Goal: Task Accomplishment & Management: Complete application form

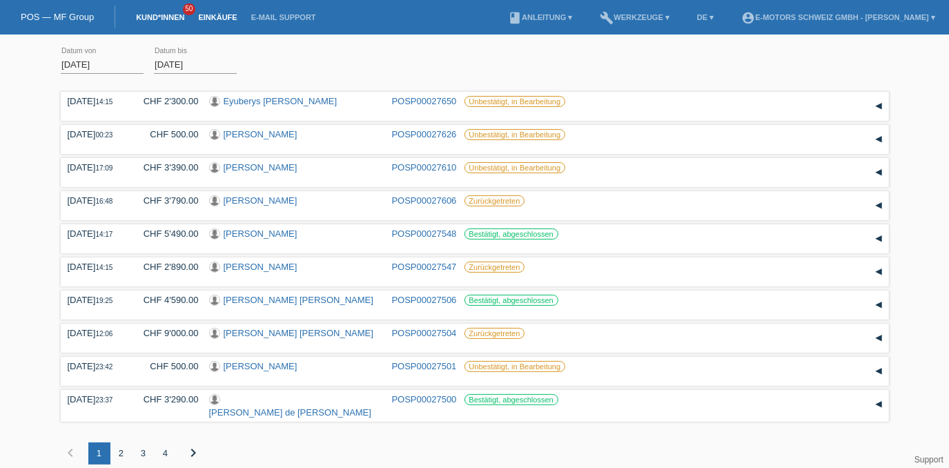
click at [149, 15] on link "Kund*innen" at bounding box center [160, 17] width 62 height 8
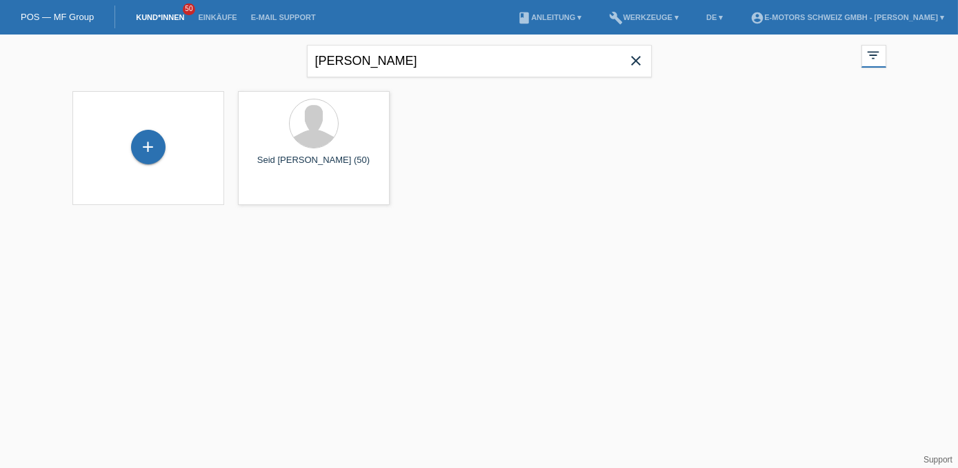
click at [184, 20] on link "Kund*innen" at bounding box center [160, 17] width 62 height 8
click at [156, 148] on div "+" at bounding box center [148, 147] width 34 height 34
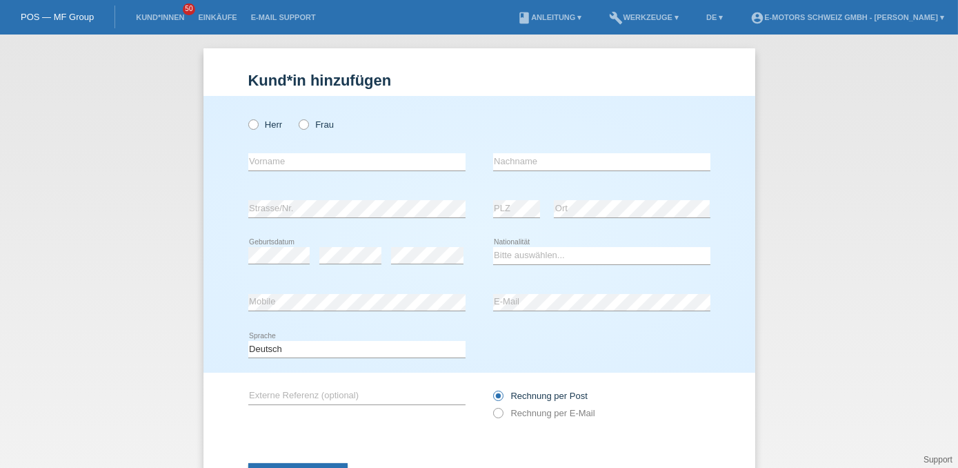
click at [299, 119] on div "Herr Frau" at bounding box center [356, 124] width 217 height 28
click at [309, 124] on label "Frau" at bounding box center [316, 124] width 35 height 10
click at [308, 124] on input "Frau" at bounding box center [303, 123] width 9 height 9
radio input "true"
click at [310, 157] on input "text" at bounding box center [356, 161] width 217 height 17
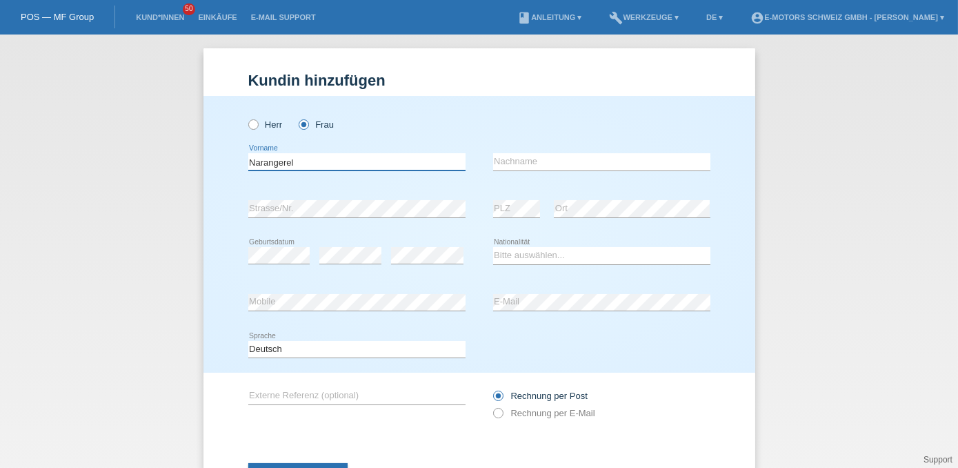
type input "Narangerel"
click at [495, 157] on input "text" at bounding box center [601, 161] width 217 height 17
type input "Dold"
click at [504, 273] on div "Bitte auswählen... Schweiz Deutschland Liechtenstein Österreich ------------ Af…" at bounding box center [601, 256] width 217 height 47
click at [232, 299] on div "Herr Frau Narangerel error Vorname C" at bounding box center [480, 234] width 552 height 277
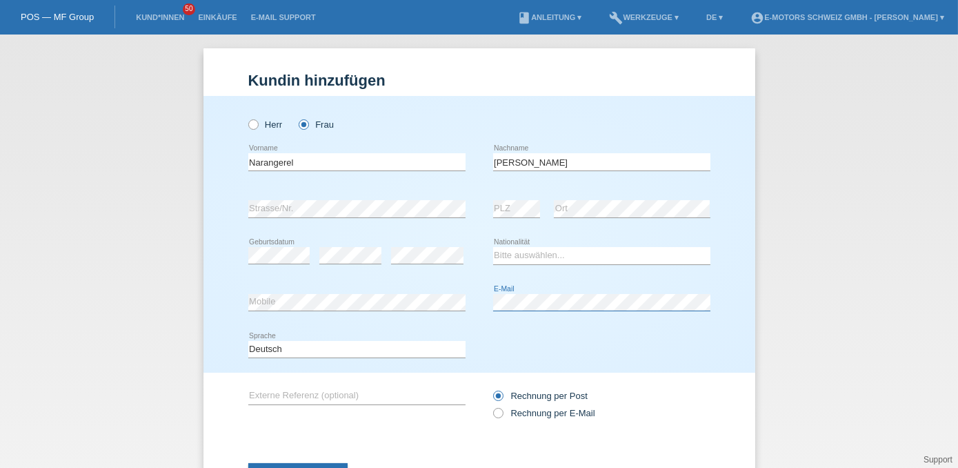
click at [455, 313] on div "error Mobile error E-Mail" at bounding box center [479, 302] width 462 height 47
click at [504, 255] on select "Bitte auswählen... Schweiz Deutschland Liechtenstein Österreich ------------ Af…" at bounding box center [601, 255] width 217 height 17
click at [493, 247] on select "Bitte auswählen... Schweiz Deutschland Liechtenstein Österreich ------------ Af…" at bounding box center [601, 255] width 217 height 17
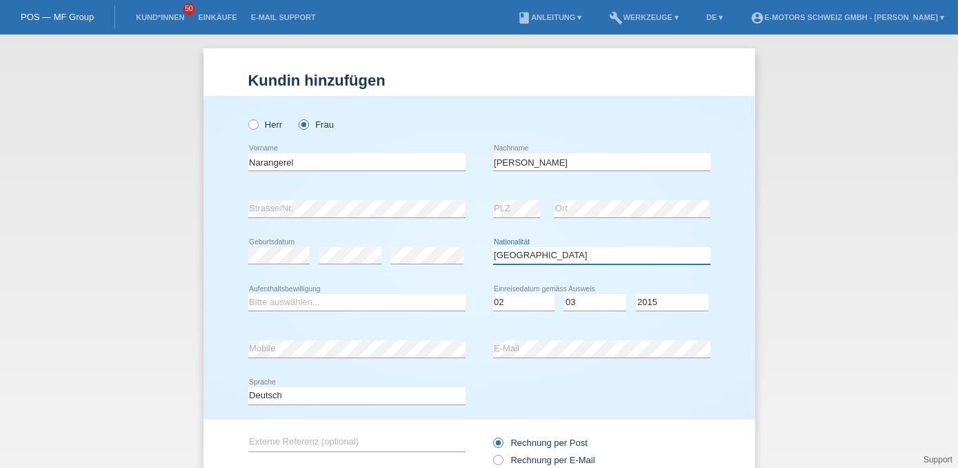
drag, startPoint x: 533, startPoint y: 253, endPoint x: 513, endPoint y: 246, distance: 21.4
click at [533, 253] on select "Bitte auswählen... Schweiz Deutschland Liechtenstein Österreich ------------ Af…" at bounding box center [601, 255] width 217 height 17
select select "CH"
click at [493, 247] on select "Bitte auswählen... Schweiz Deutschland Liechtenstein Österreich ------------ Af…" at bounding box center [601, 255] width 217 height 17
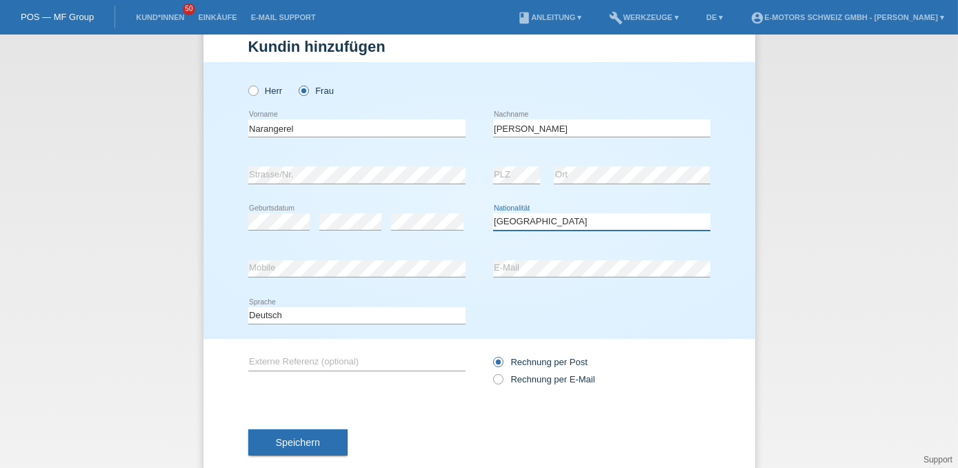
scroll to position [61, 0]
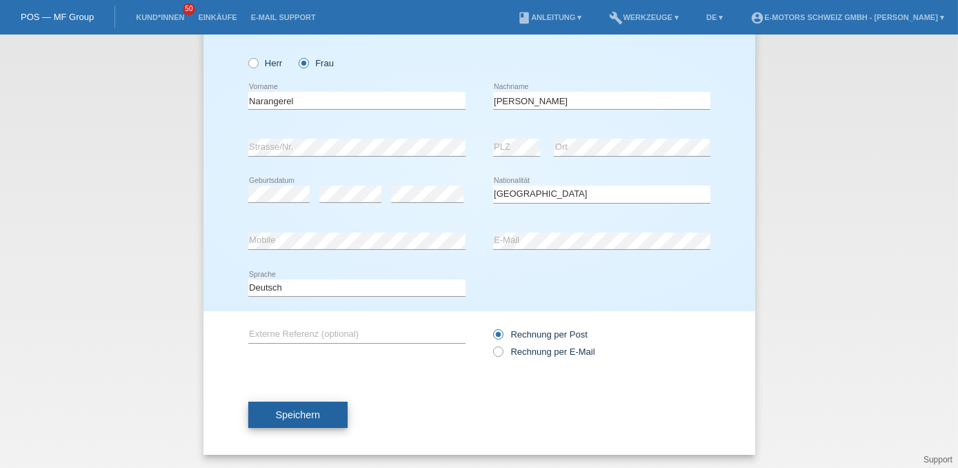
click at [315, 411] on button "Speichern" at bounding box center [297, 415] width 99 height 26
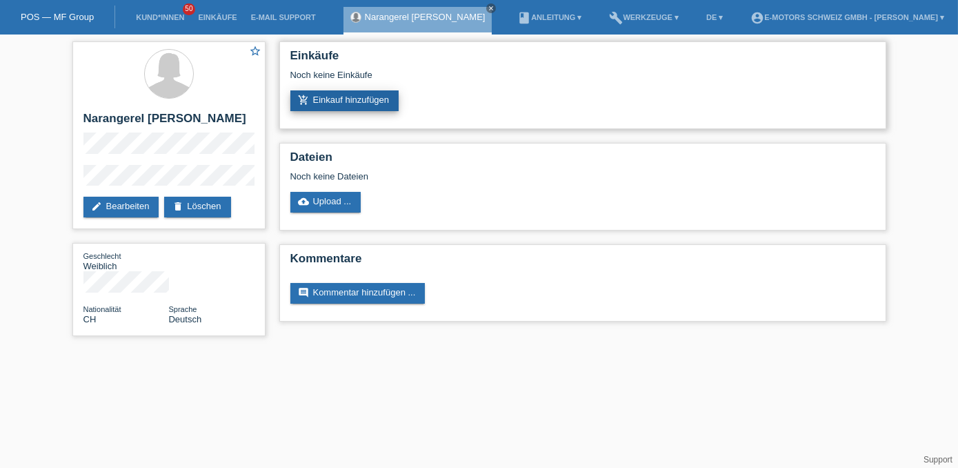
click at [327, 102] on link "add_shopping_cart Einkauf hinzufügen" at bounding box center [344, 100] width 109 height 21
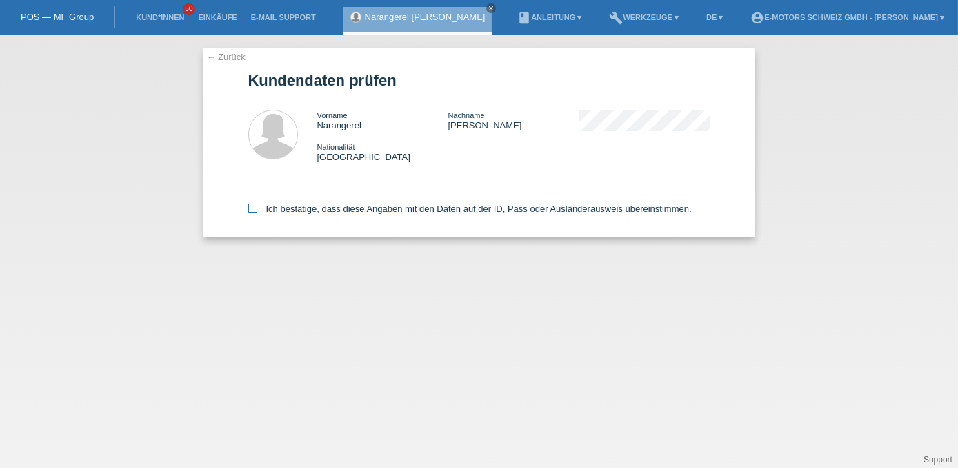
click at [298, 207] on label "Ich bestätige, dass diese Angaben mit den Daten auf der ID, Pass oder Ausländer…" at bounding box center [470, 209] width 444 height 10
click at [257, 207] on input "Ich bestätige, dass diese Angaben mit den Daten auf der ID, Pass oder Ausländer…" at bounding box center [252, 208] width 9 height 9
checkbox input "true"
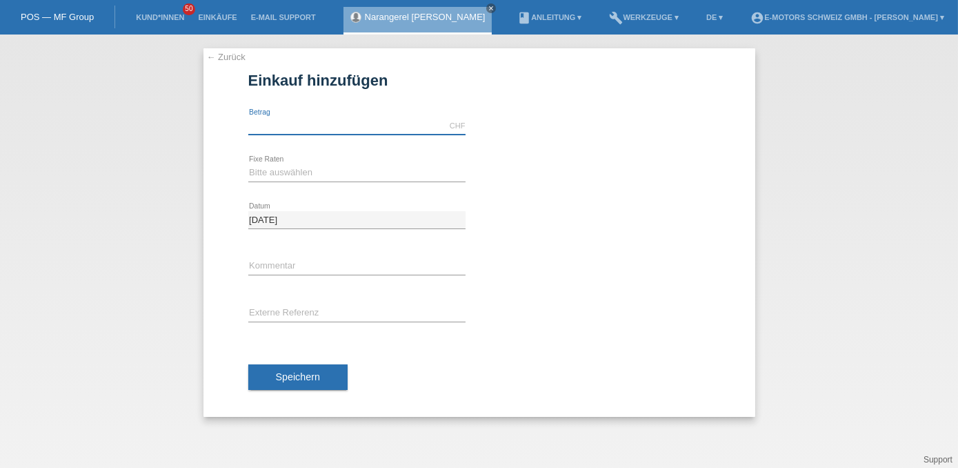
click at [298, 122] on input "text" at bounding box center [356, 125] width 217 height 17
type input "4500.00"
click at [274, 172] on select "Bitte auswählen 12 Raten 24 Raten 36 Raten 48 Raten" at bounding box center [356, 172] width 217 height 17
select select "215"
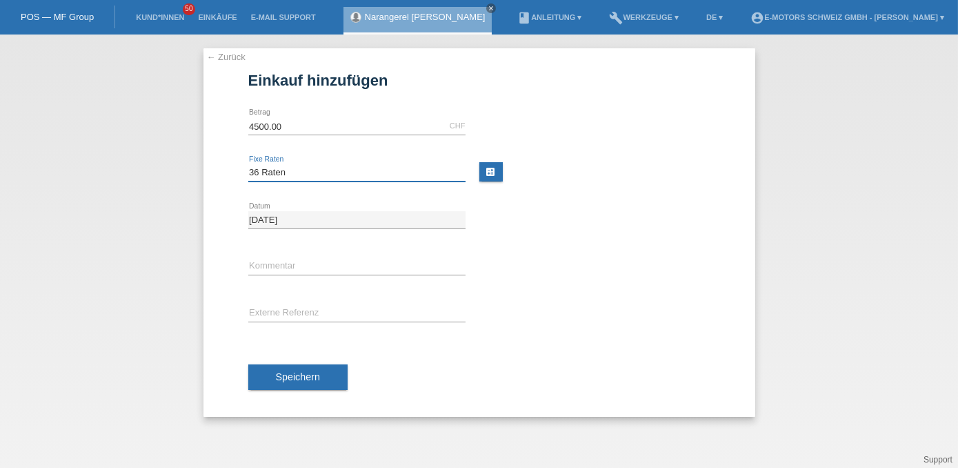
click at [248, 164] on select "Bitte auswählen 12 Raten 24 Raten 36 Raten 48 Raten" at bounding box center [356, 172] width 217 height 17
click at [298, 379] on span "Speichern" at bounding box center [298, 376] width 44 height 11
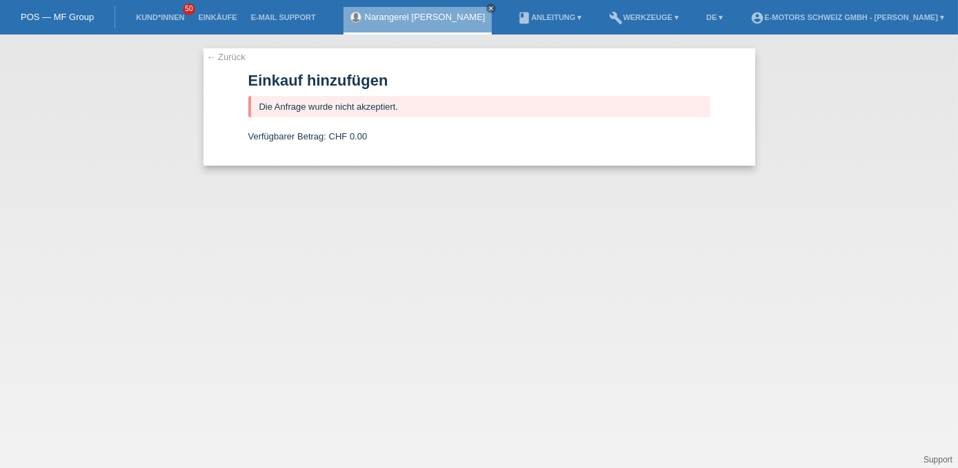
click at [371, 23] on div "Narangerel Dold close" at bounding box center [418, 21] width 149 height 28
click at [369, 17] on link "Narangerel [PERSON_NAME]" at bounding box center [425, 17] width 121 height 10
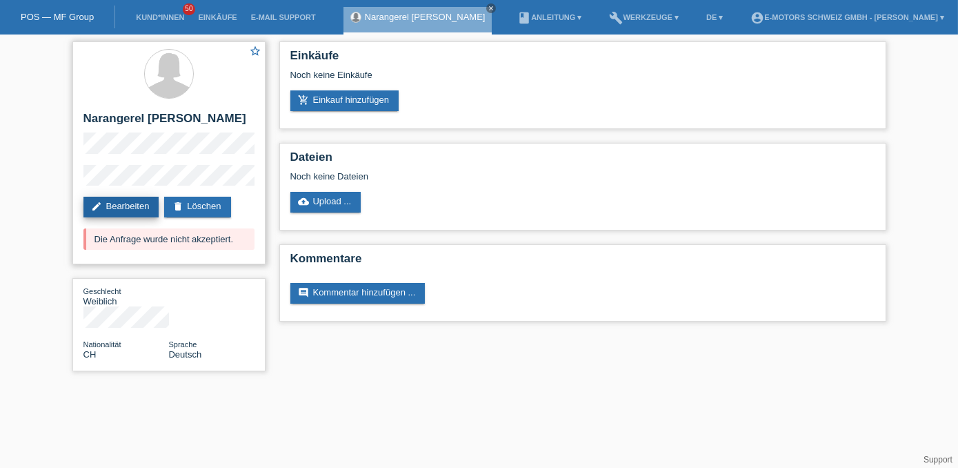
click at [110, 205] on link "edit Bearbeiten" at bounding box center [121, 207] width 76 height 21
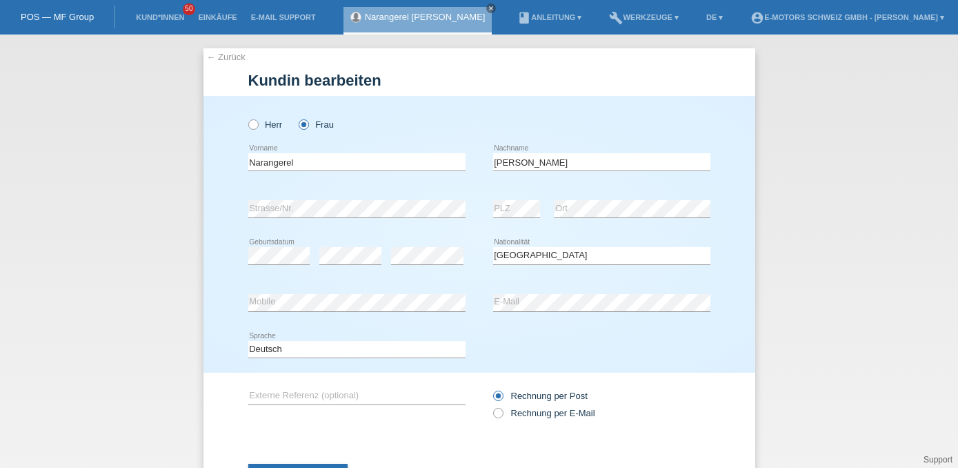
select select "CH"
click at [511, 158] on input "Dold" at bounding box center [601, 161] width 217 height 17
type input "DOLD"
click at [386, 166] on input "Narangerel" at bounding box center [356, 161] width 217 height 17
click at [518, 321] on div "error E-Mail" at bounding box center [601, 302] width 217 height 47
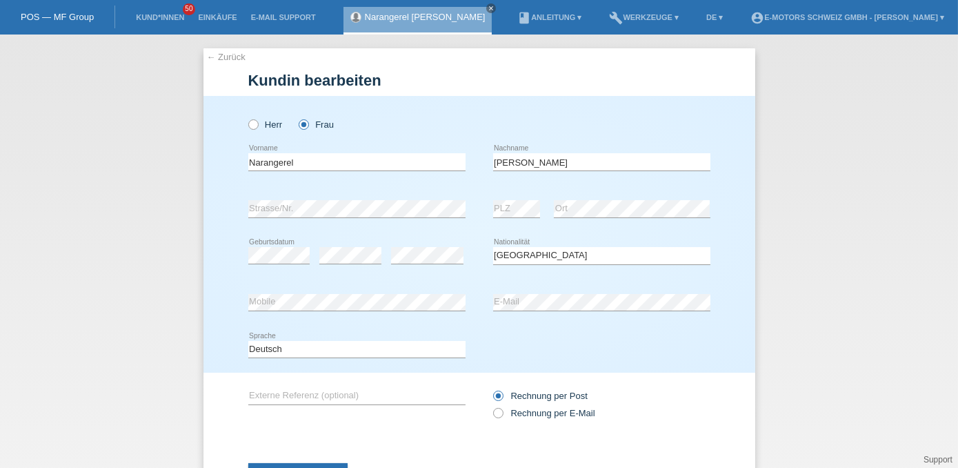
click at [287, 461] on div "Speichern" at bounding box center [479, 476] width 462 height 80
click at [298, 467] on button "Speichern" at bounding box center [297, 476] width 99 height 26
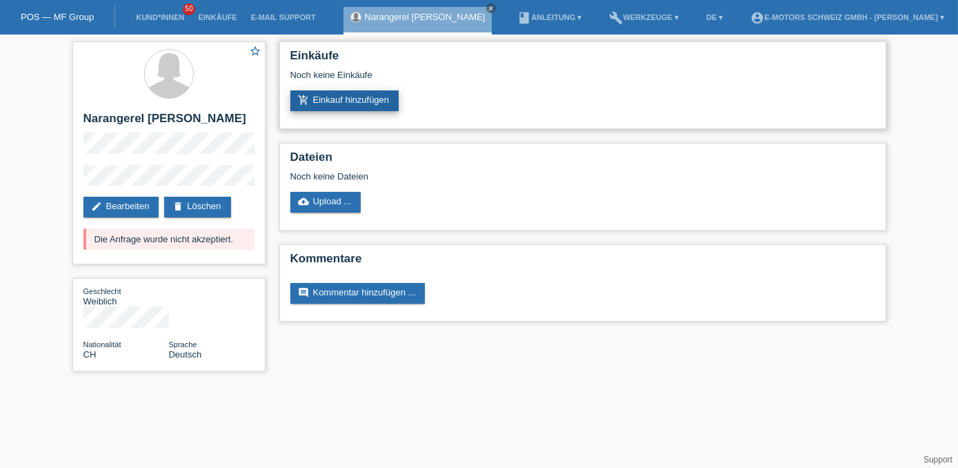
click at [388, 108] on link "add_shopping_cart Einkauf hinzufügen" at bounding box center [344, 100] width 109 height 21
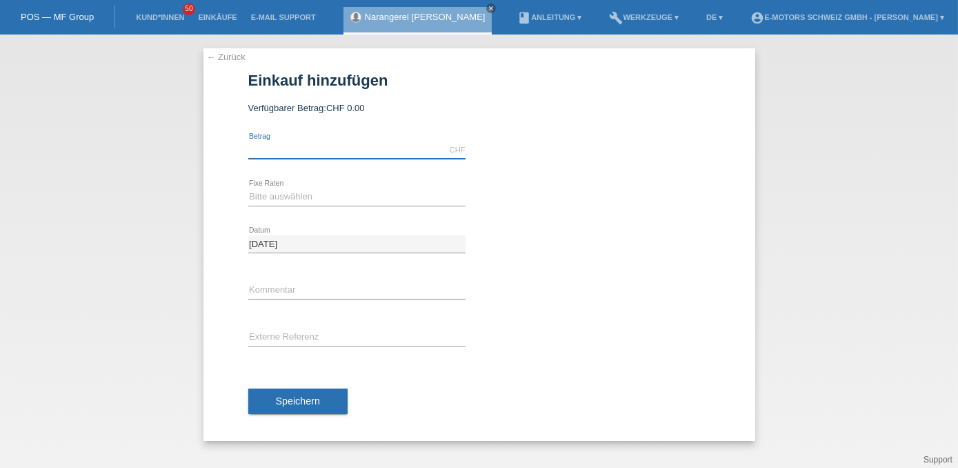
click at [305, 150] on input "text" at bounding box center [356, 149] width 217 height 17
type input "3000.00"
drag, startPoint x: 289, startPoint y: 196, endPoint x: 288, endPoint y: 205, distance: 9.0
click at [289, 196] on select "Bitte auswählen 12 Raten 24 Raten 36 Raten 48 Raten" at bounding box center [356, 196] width 217 height 17
select select "214"
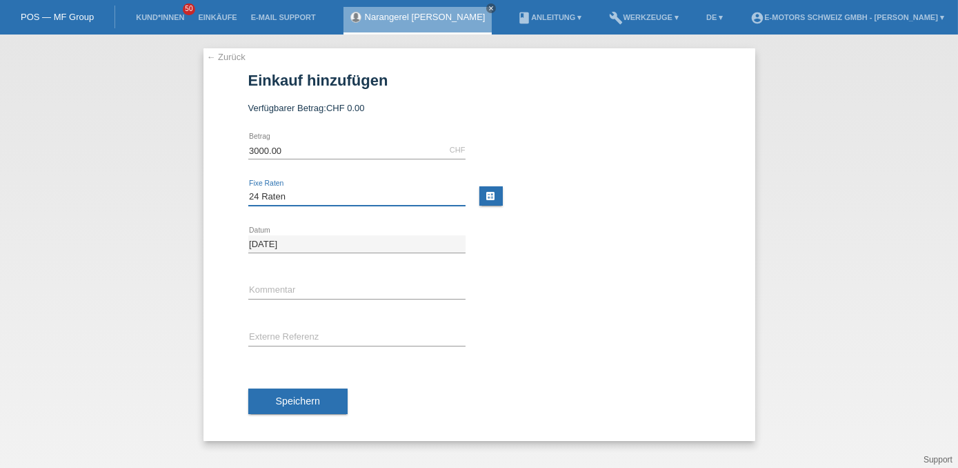
click at [248, 188] on select "Bitte auswählen 12 Raten 24 Raten 36 Raten 48 Raten" at bounding box center [356, 196] width 217 height 17
click at [306, 399] on span "Speichern" at bounding box center [298, 400] width 44 height 11
